Goal: Navigation & Orientation: Understand site structure

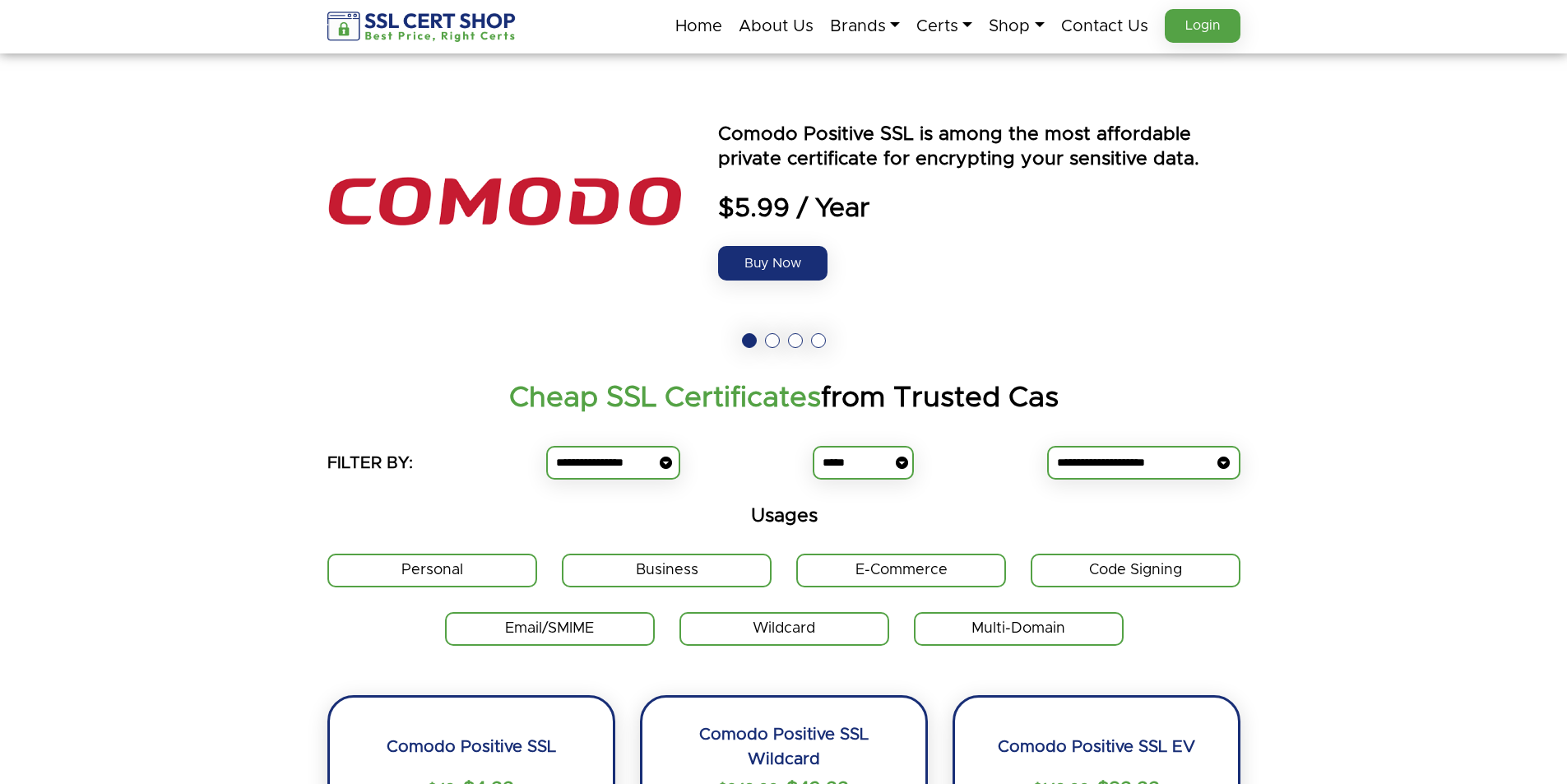
click at [448, 18] on img at bounding box center [422, 27] width 190 height 30
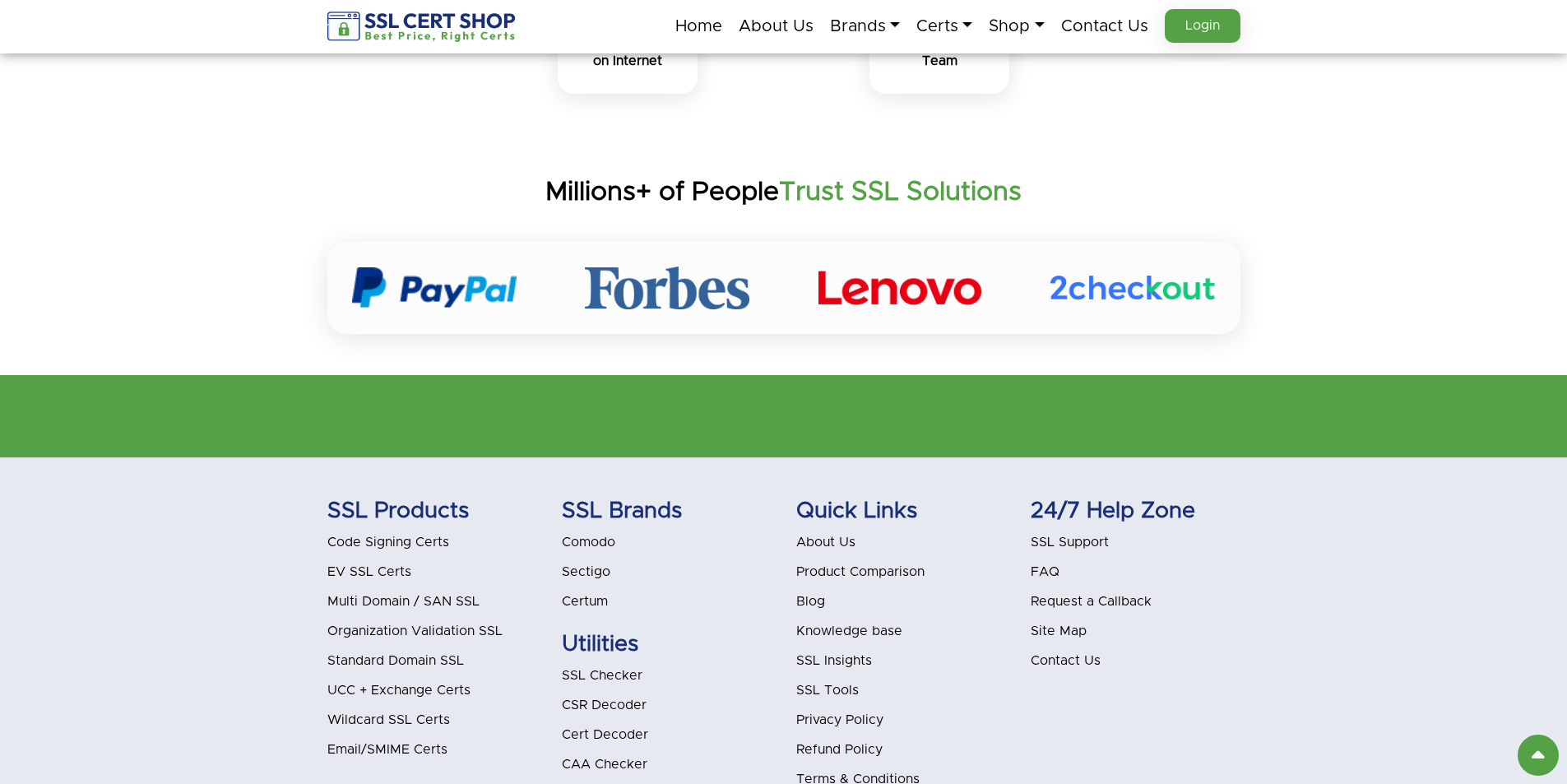
scroll to position [4971, 0]
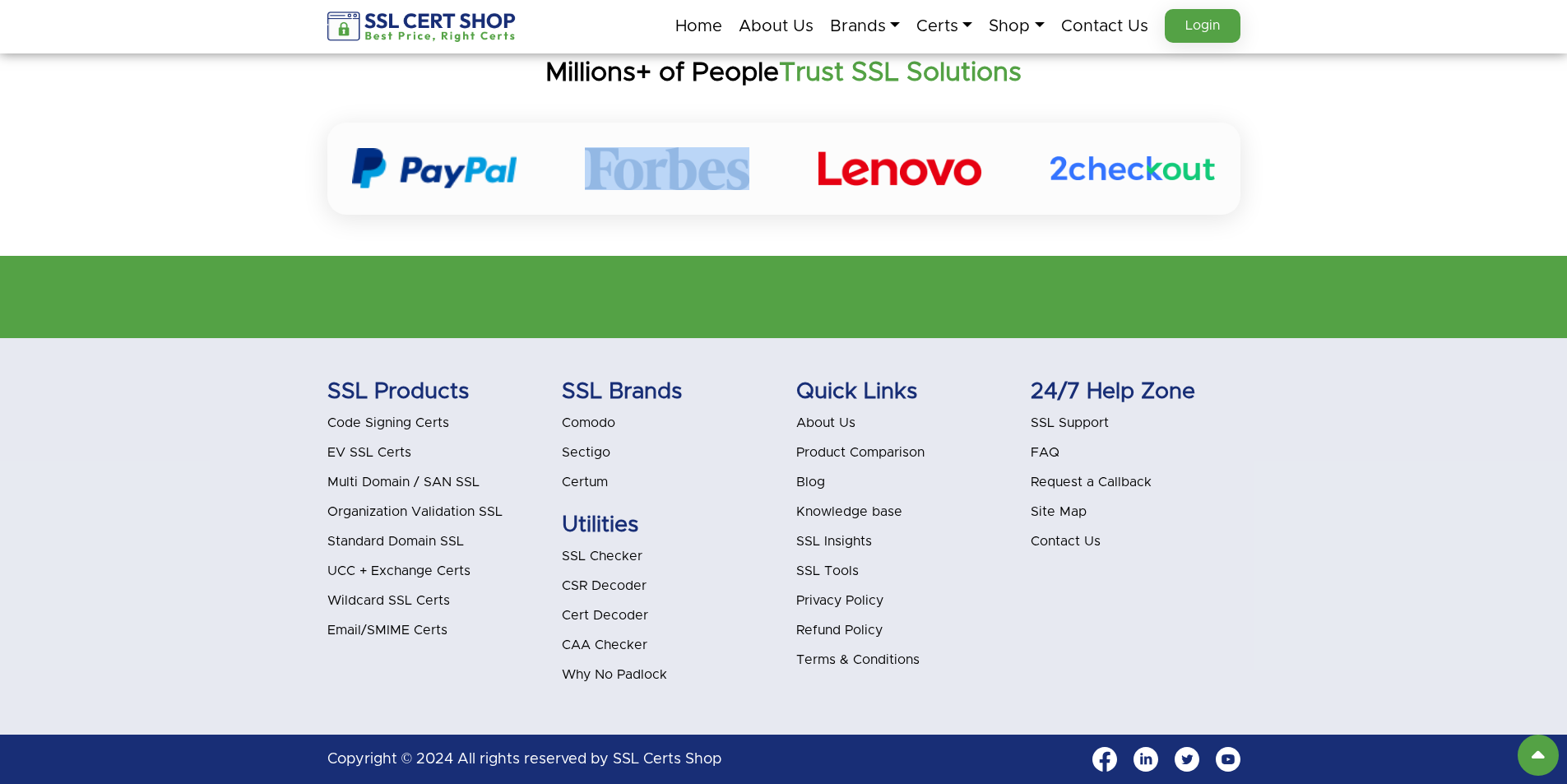
drag, startPoint x: 557, startPoint y: 182, endPoint x: 867, endPoint y: 173, distance: 310.1
click at [881, 173] on div at bounding box center [784, 169] width 913 height 92
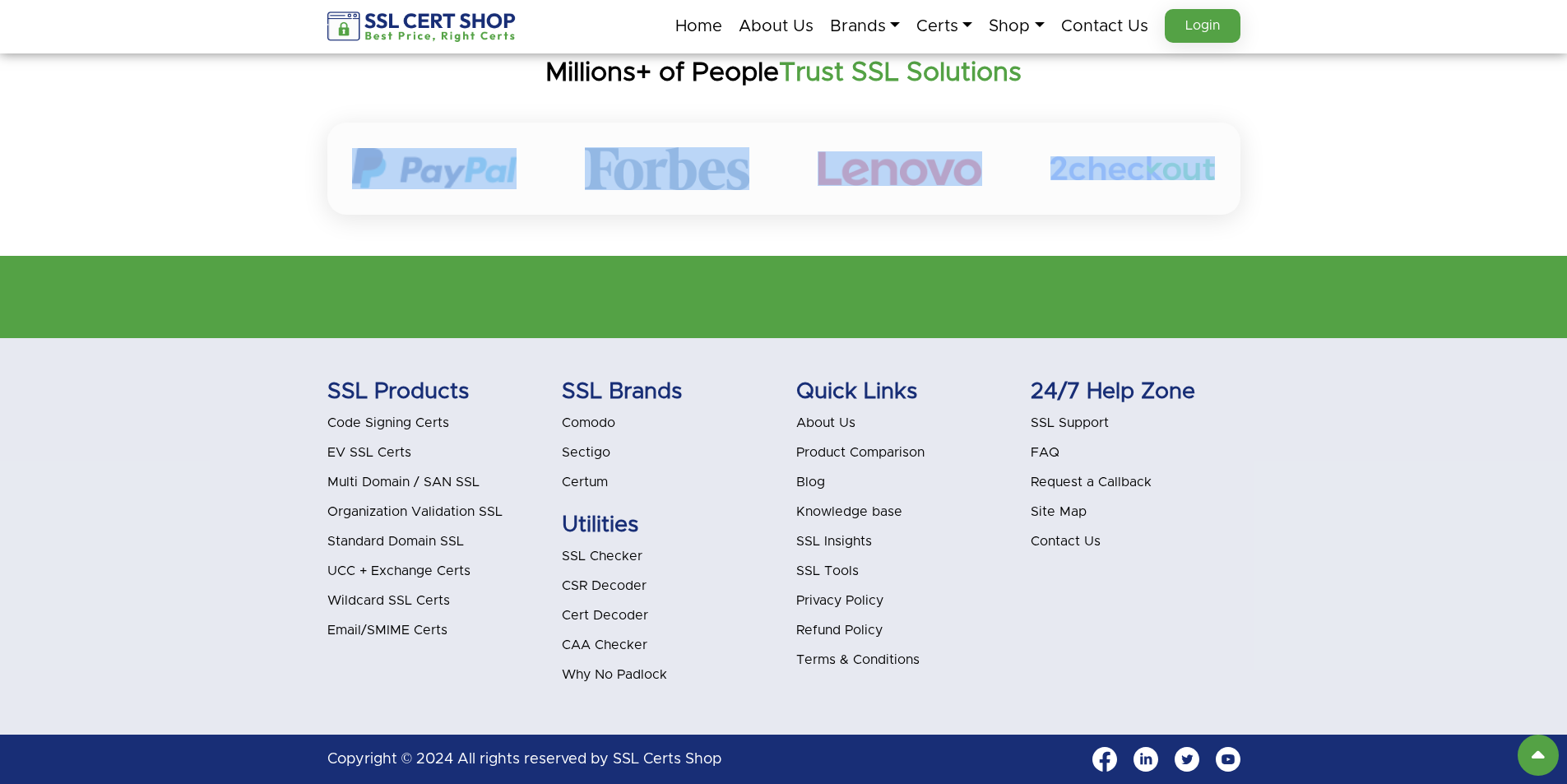
drag, startPoint x: 311, startPoint y: 157, endPoint x: 1192, endPoint y: 175, distance: 881.2
click at [1192, 175] on section "Millions+ of People Trust SSL Solutions" at bounding box center [784, 136] width 1567 height 240
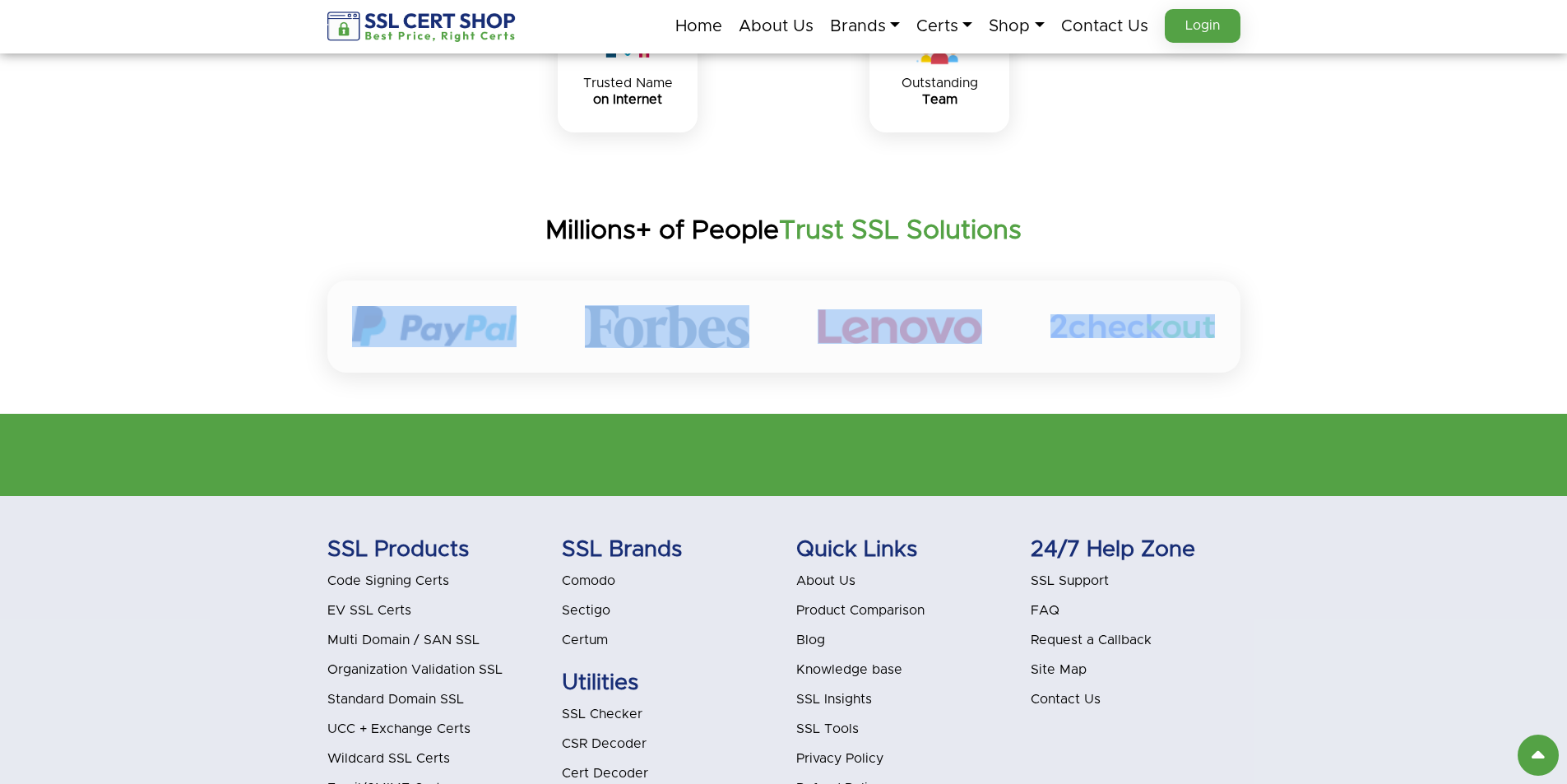
scroll to position [4642, 0]
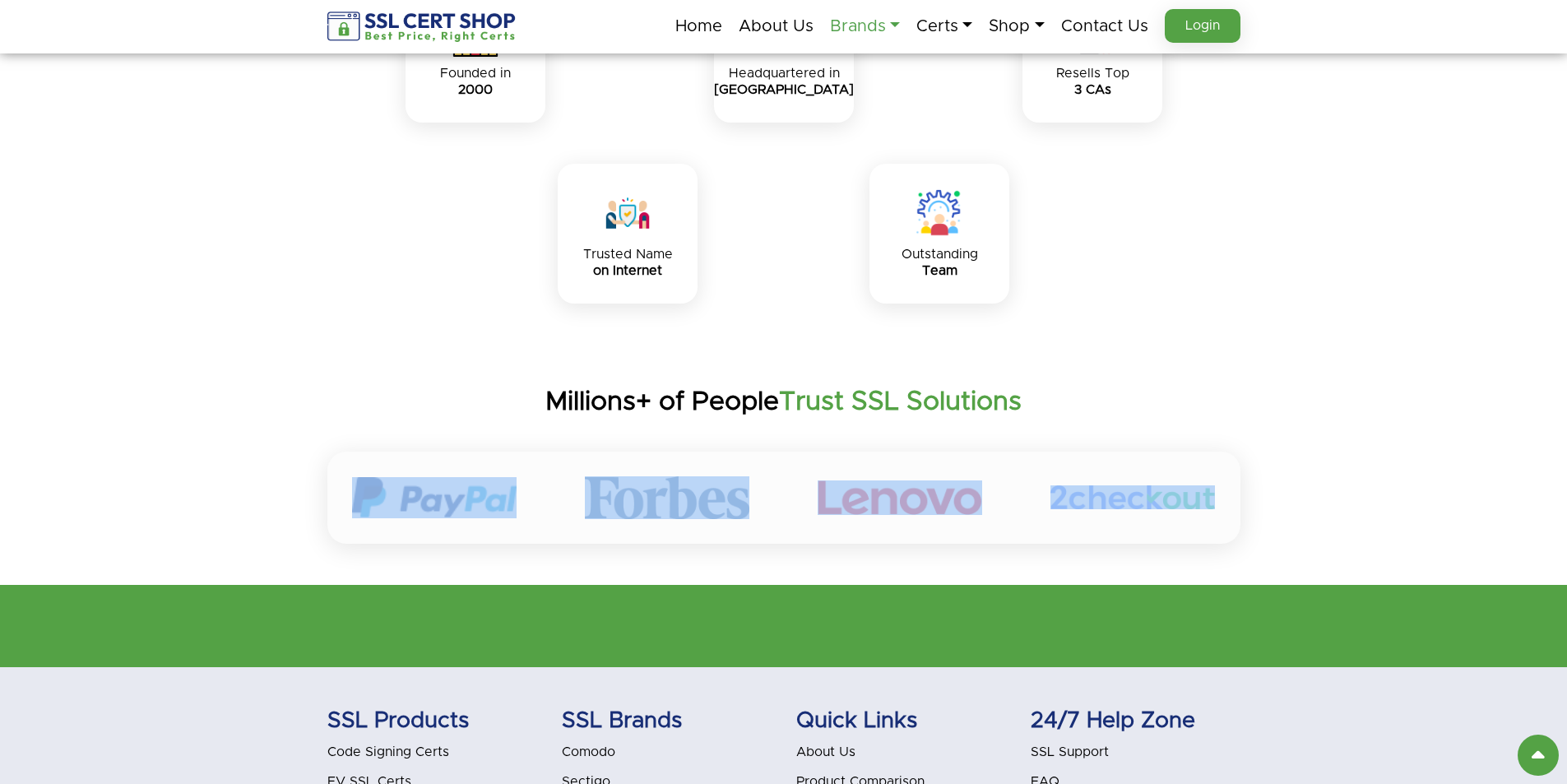
click at [885, 22] on link "Brands" at bounding box center [864, 26] width 70 height 34
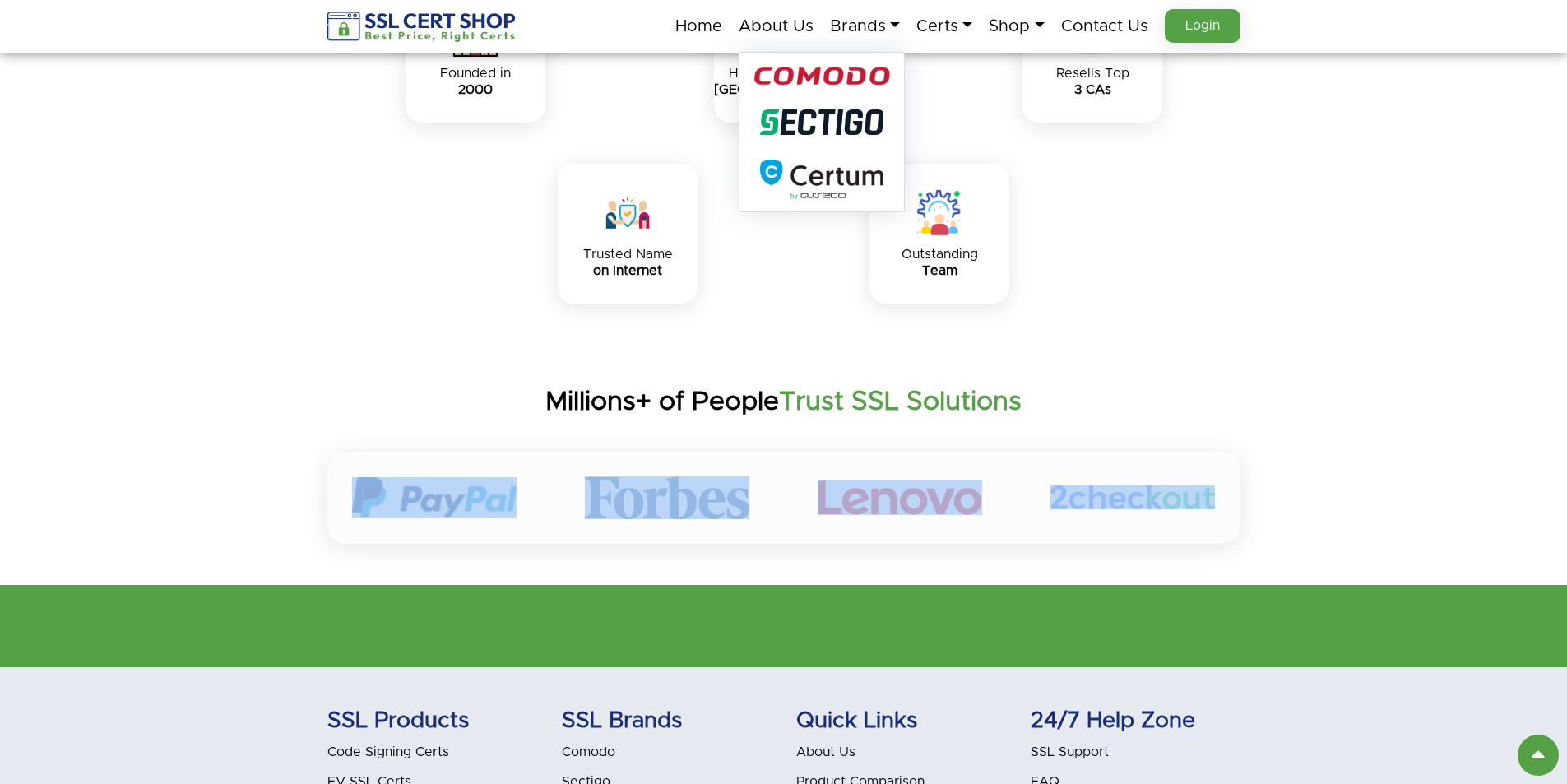
click at [836, 79] on img at bounding box center [822, 76] width 136 height 20
